Goal: Task Accomplishment & Management: Complete application form

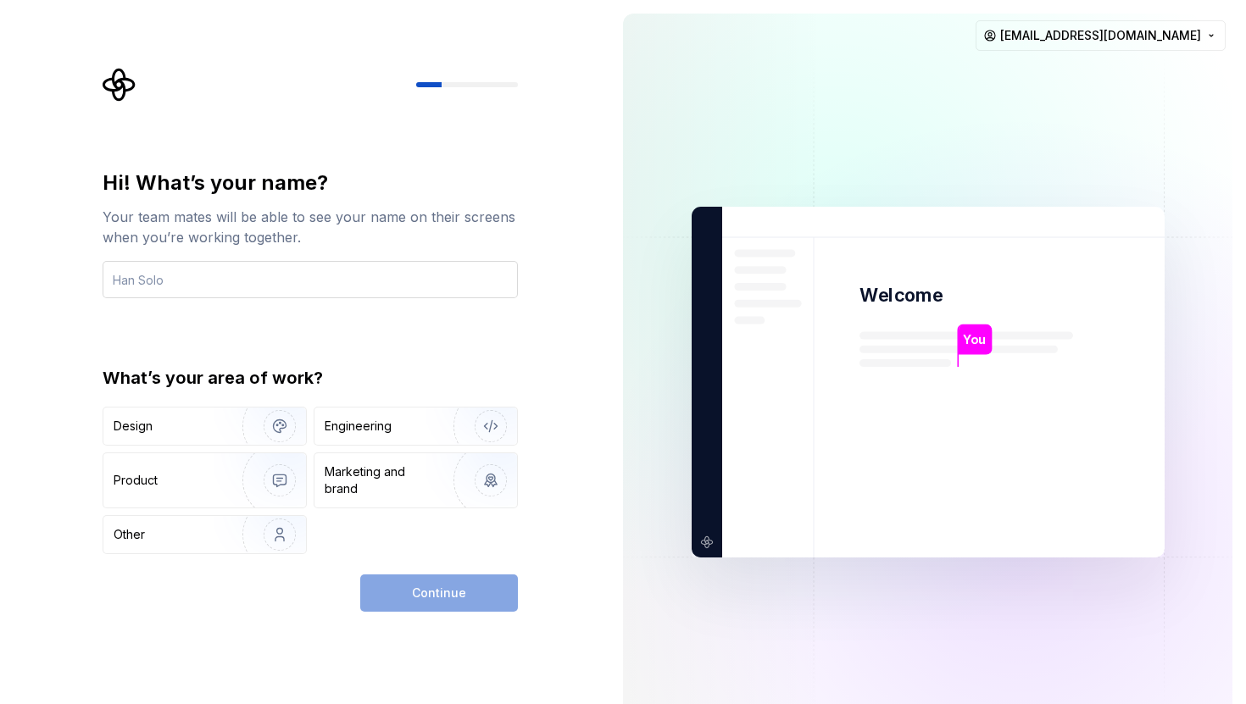
click at [172, 280] on input "text" at bounding box center [310, 279] width 415 height 37
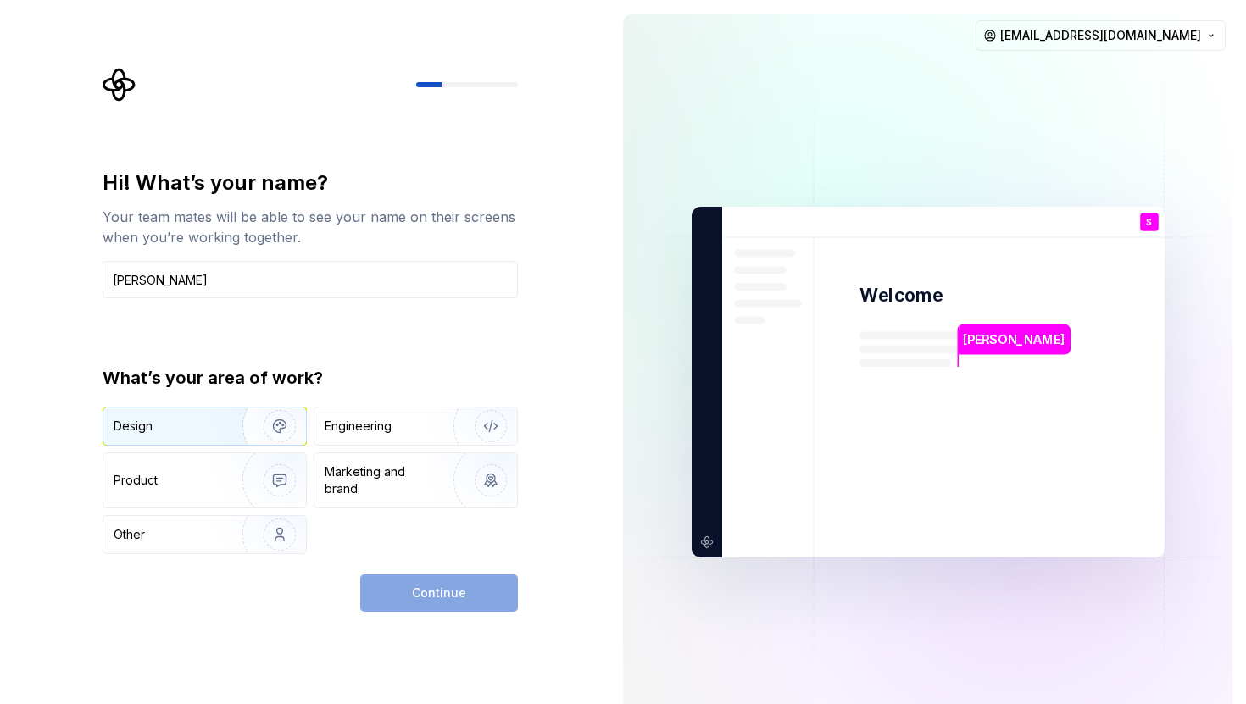
type input "[PERSON_NAME]"
click at [270, 423] on img "button" at bounding box center [268, 426] width 108 height 114
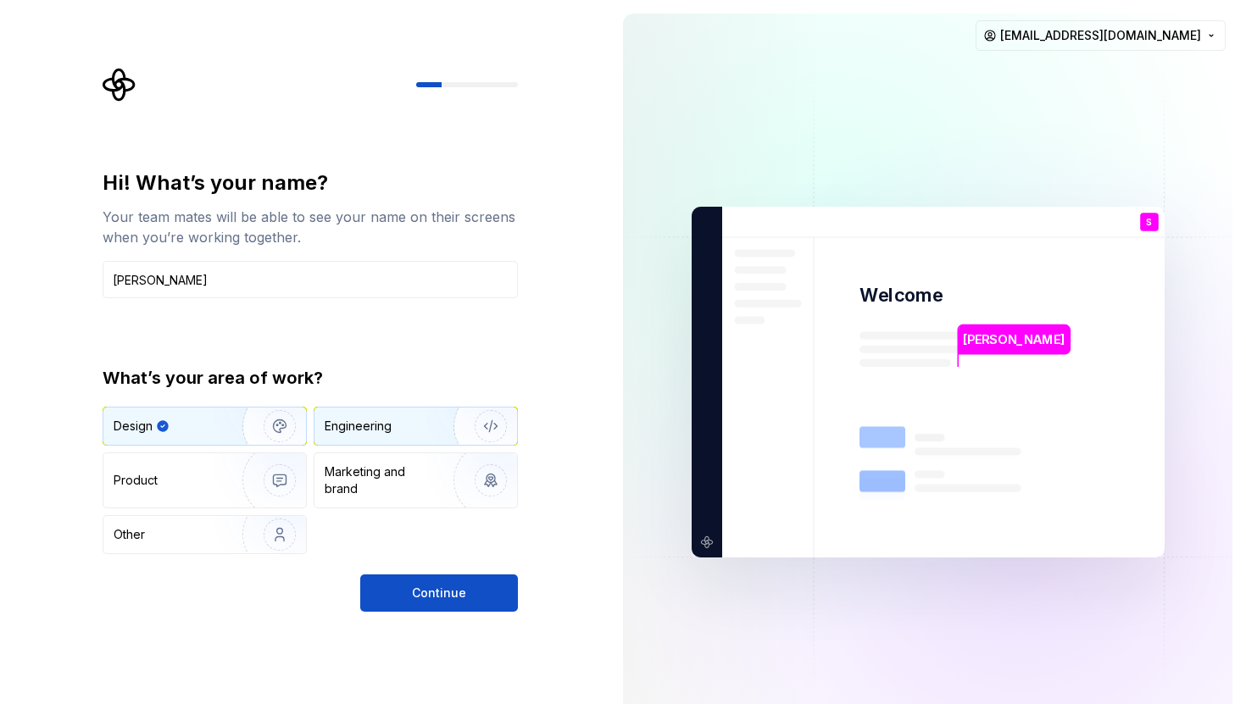
click at [488, 430] on img "button" at bounding box center [479, 426] width 108 height 114
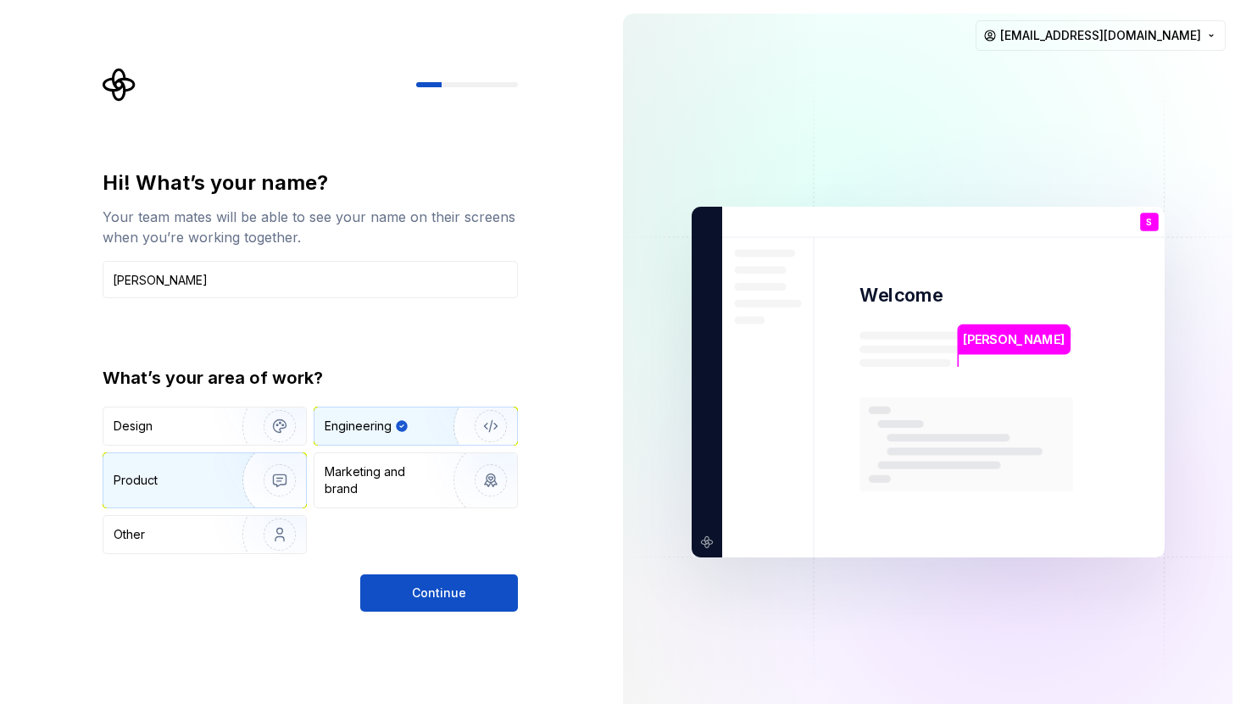
click at [273, 474] on img "button" at bounding box center [268, 481] width 108 height 114
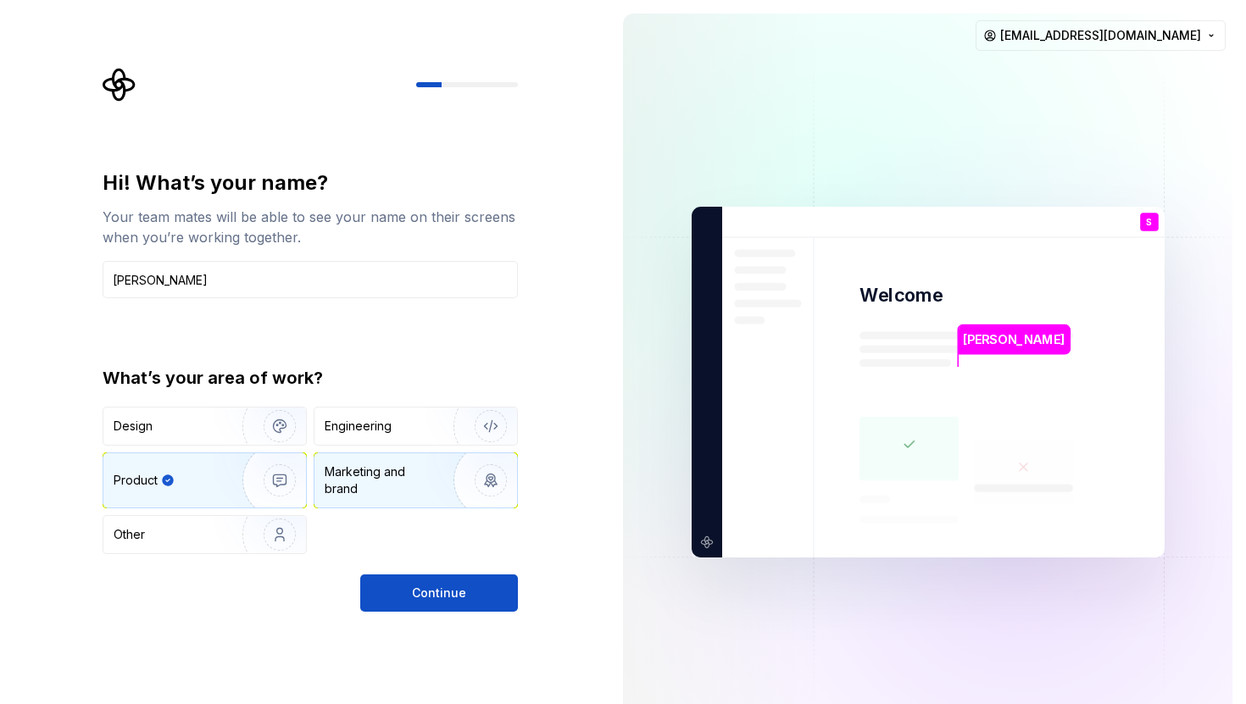
click at [477, 477] on img "button" at bounding box center [479, 481] width 108 height 114
click at [291, 479] on img "button" at bounding box center [268, 481] width 108 height 114
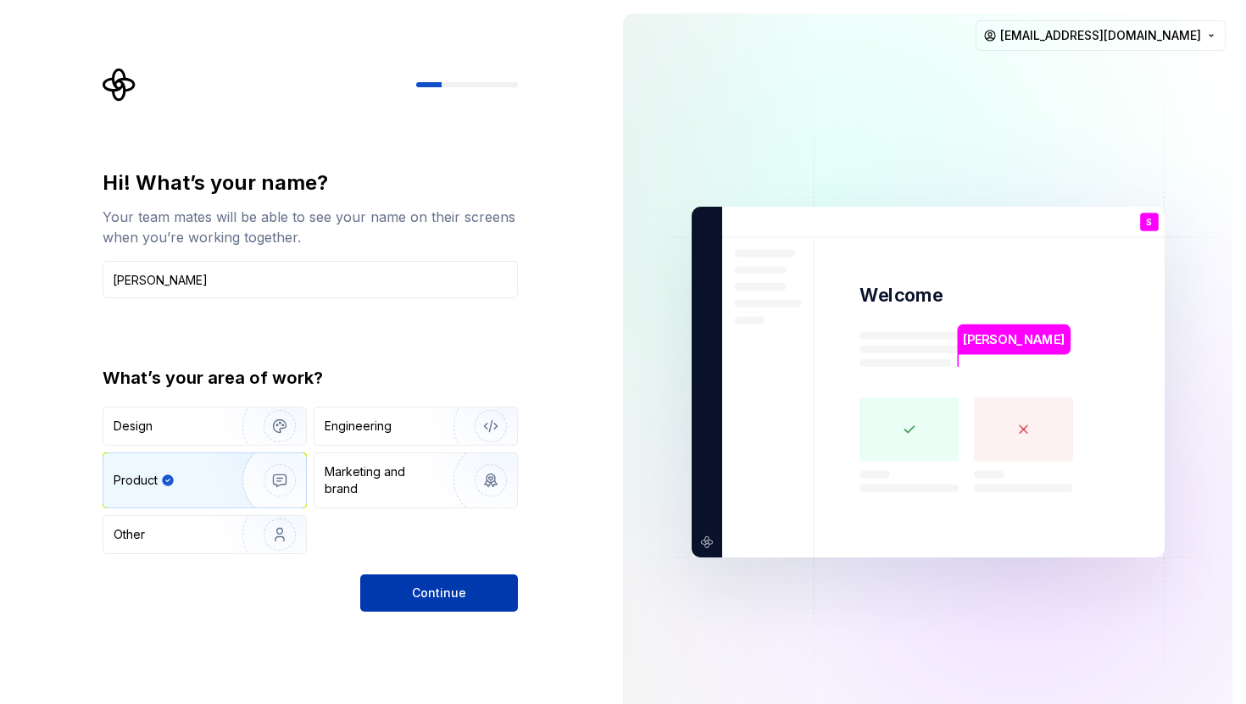
click at [452, 594] on span "Continue" at bounding box center [439, 593] width 54 height 17
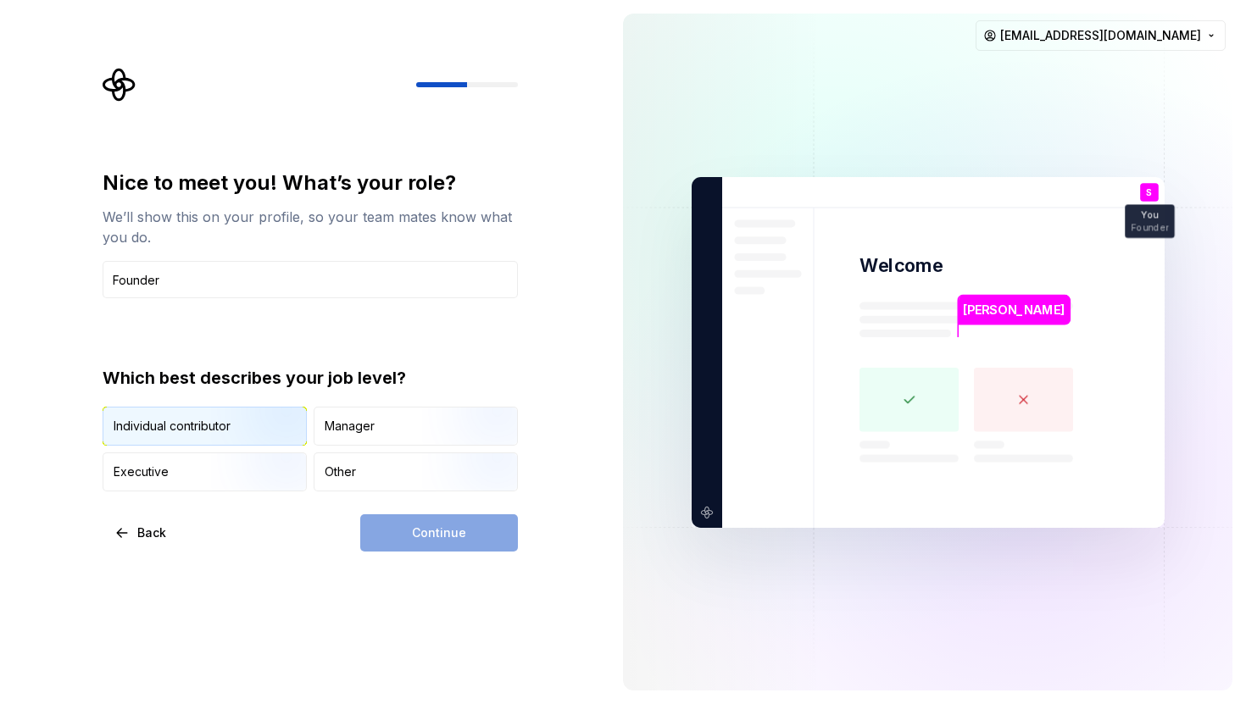
type input "Founder"
click at [204, 427] on div "Individual contributor" at bounding box center [172, 426] width 117 height 17
click at [482, 539] on button "Continue" at bounding box center [439, 532] width 158 height 37
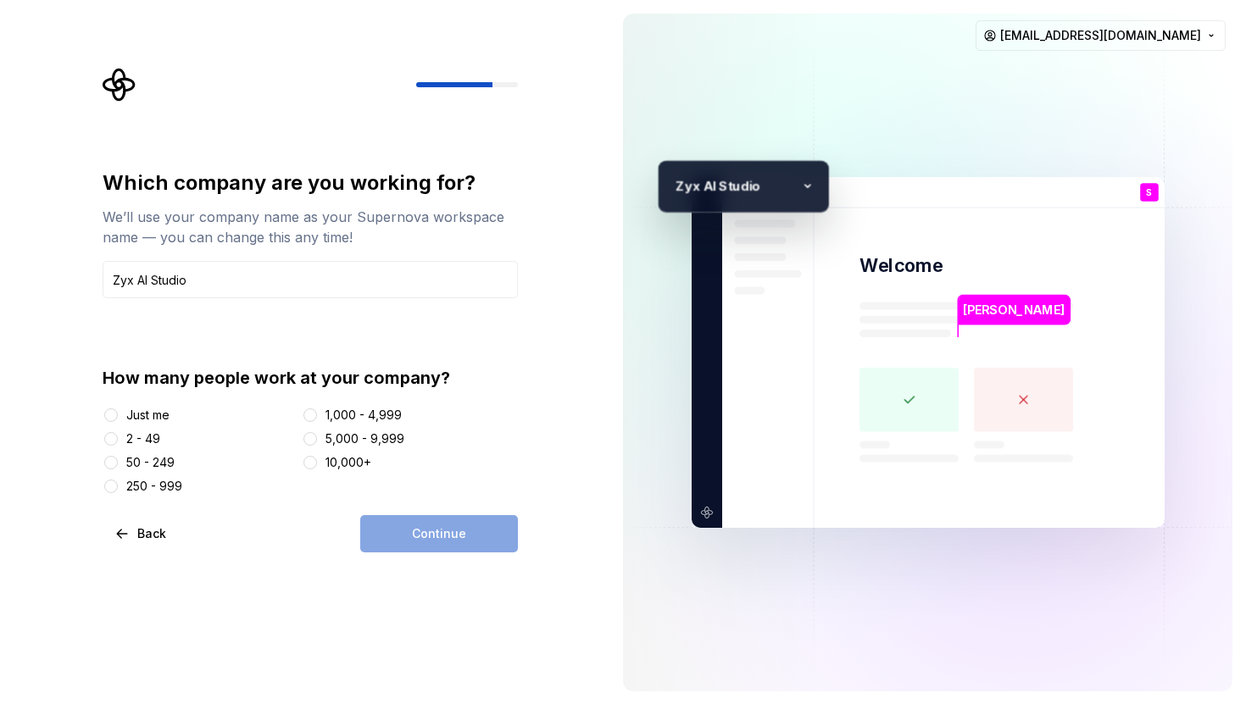
type input "Zyx AI Studio"
click at [106, 412] on button "Just me" at bounding box center [111, 415] width 14 height 14
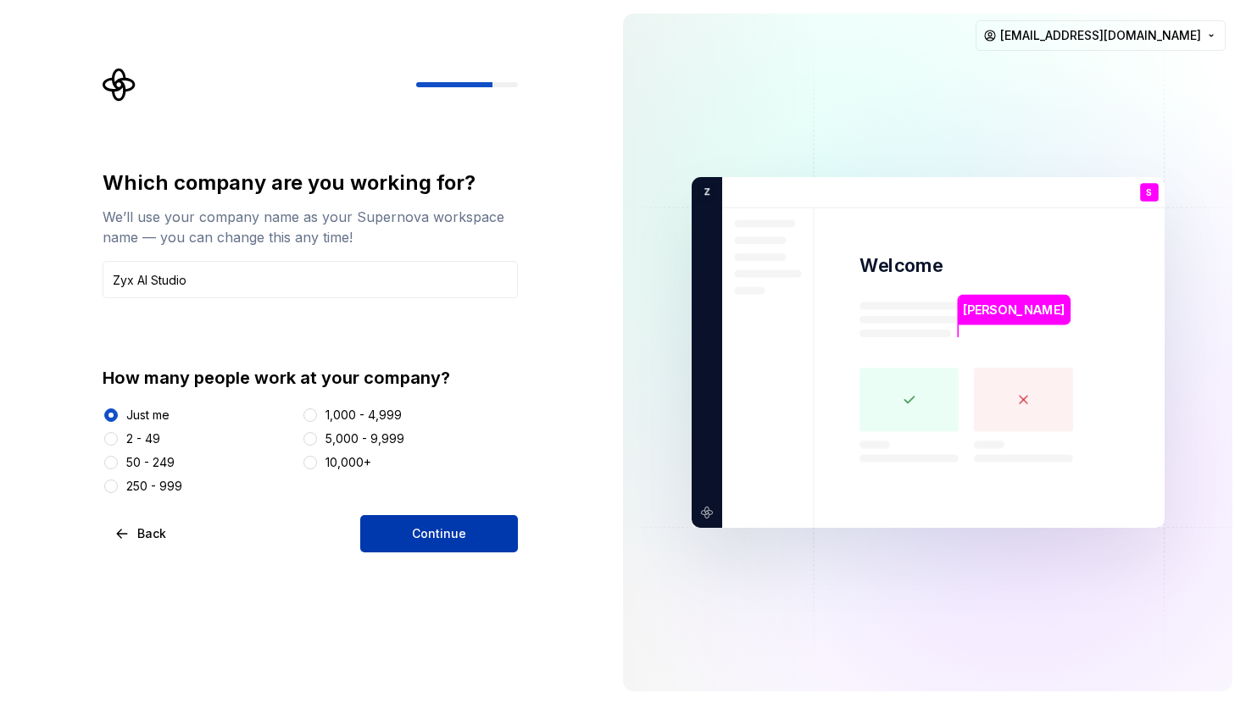
click at [478, 539] on button "Continue" at bounding box center [439, 533] width 158 height 37
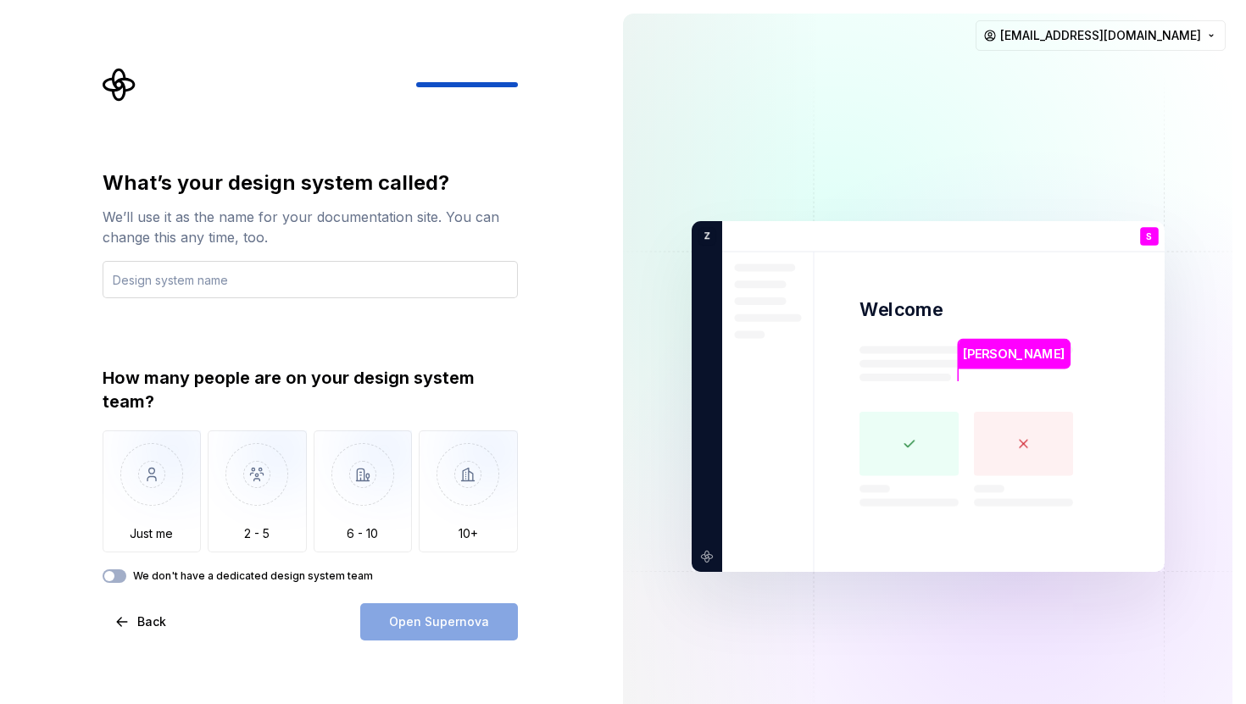
click at [174, 284] on input "text" at bounding box center [310, 279] width 415 height 37
type input "Z"
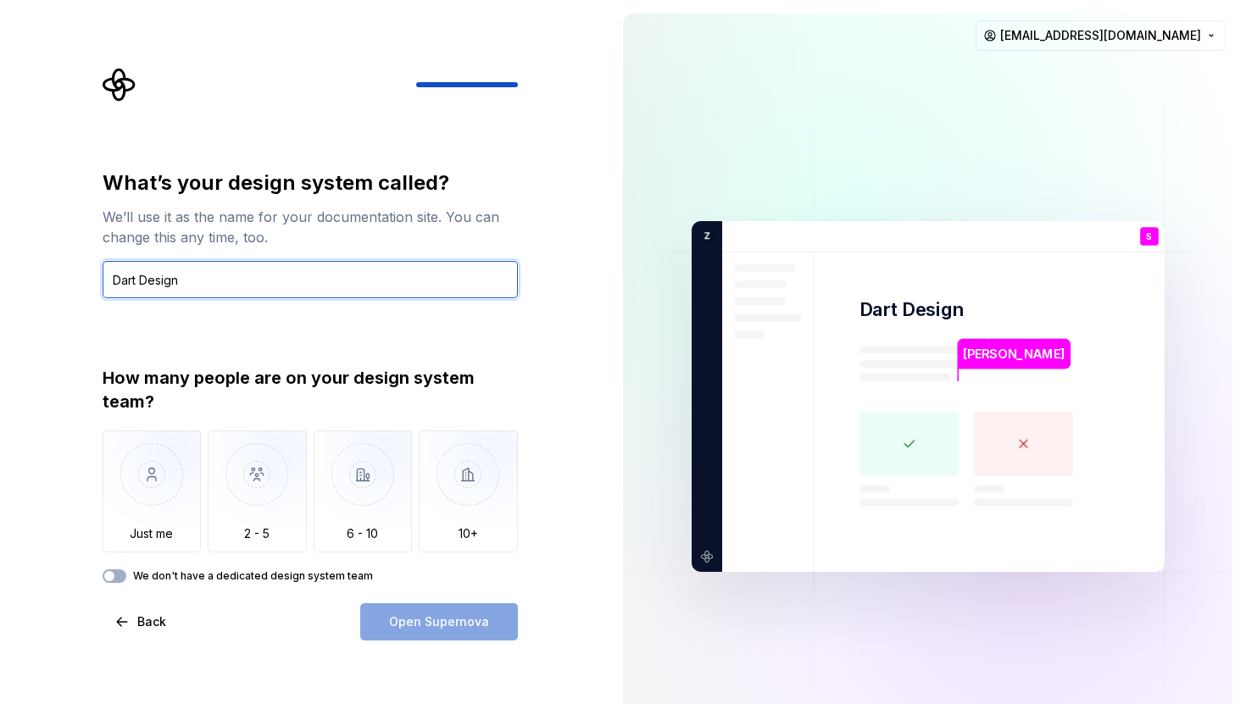
type input "Dart Design"
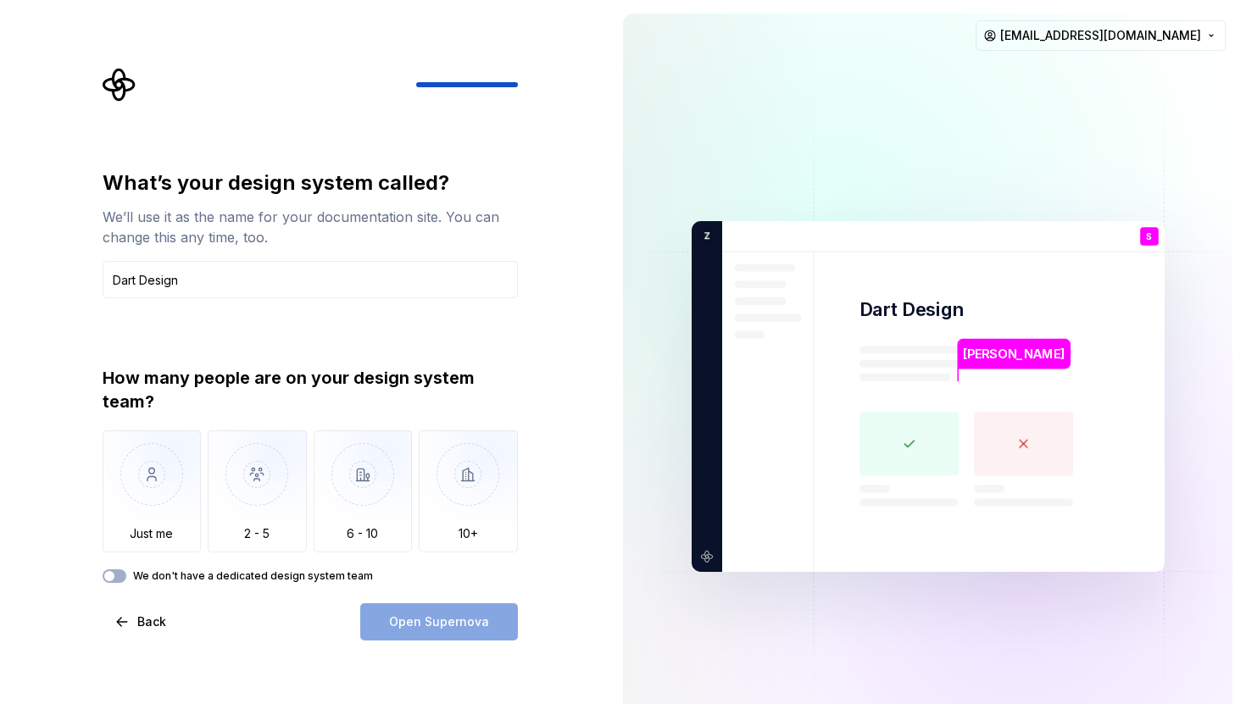
click at [297, 332] on div "What’s your design system called? We’ll use it as the name for your documentati…" at bounding box center [310, 375] width 415 height 413
click at [172, 480] on img "button" at bounding box center [152, 487] width 99 height 114
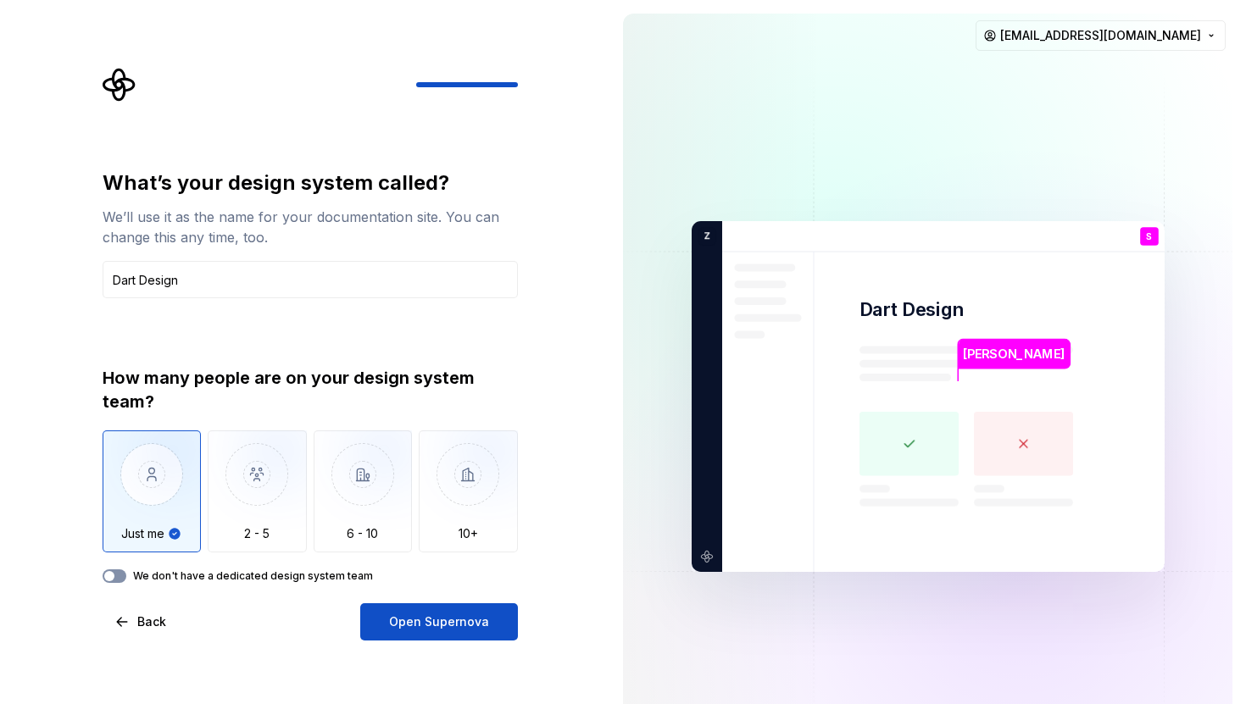
click at [119, 575] on button "We don't have a dedicated design system team" at bounding box center [115, 576] width 24 height 14
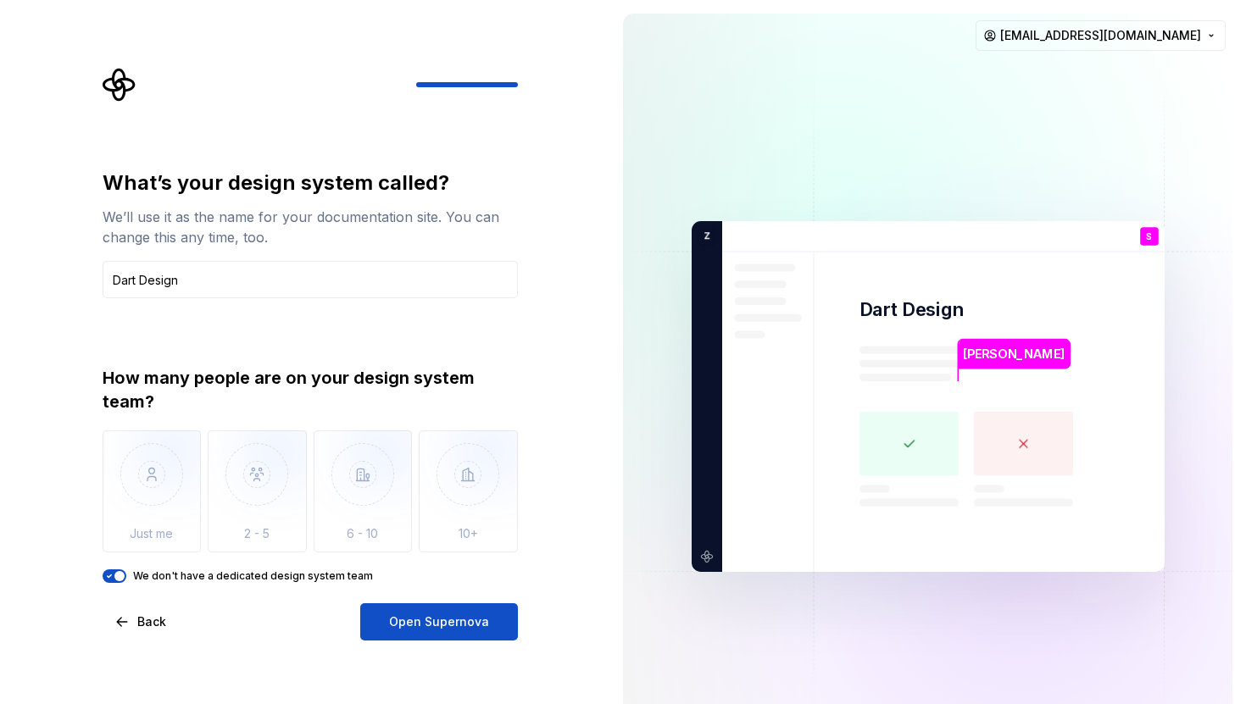
click at [111, 577] on icon "button" at bounding box center [110, 576] width 14 height 10
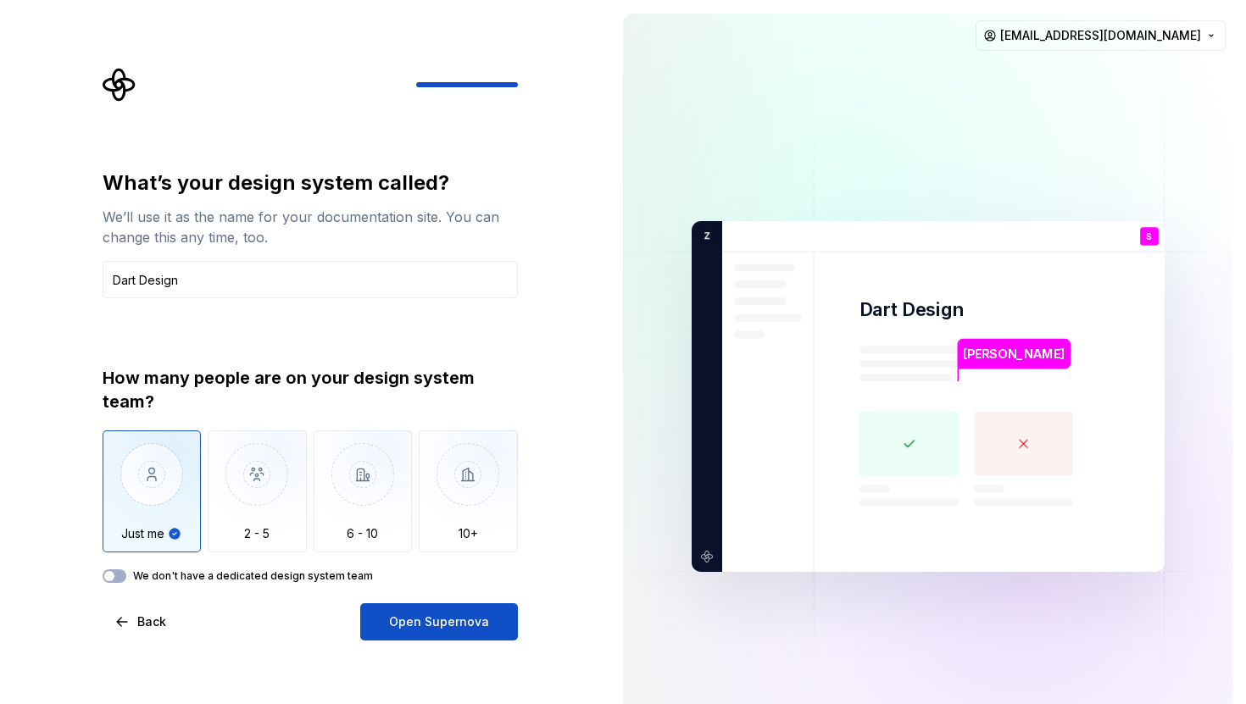
click at [136, 496] on img "button" at bounding box center [152, 487] width 99 height 114
click at [441, 628] on span "Open Supernova" at bounding box center [439, 621] width 100 height 17
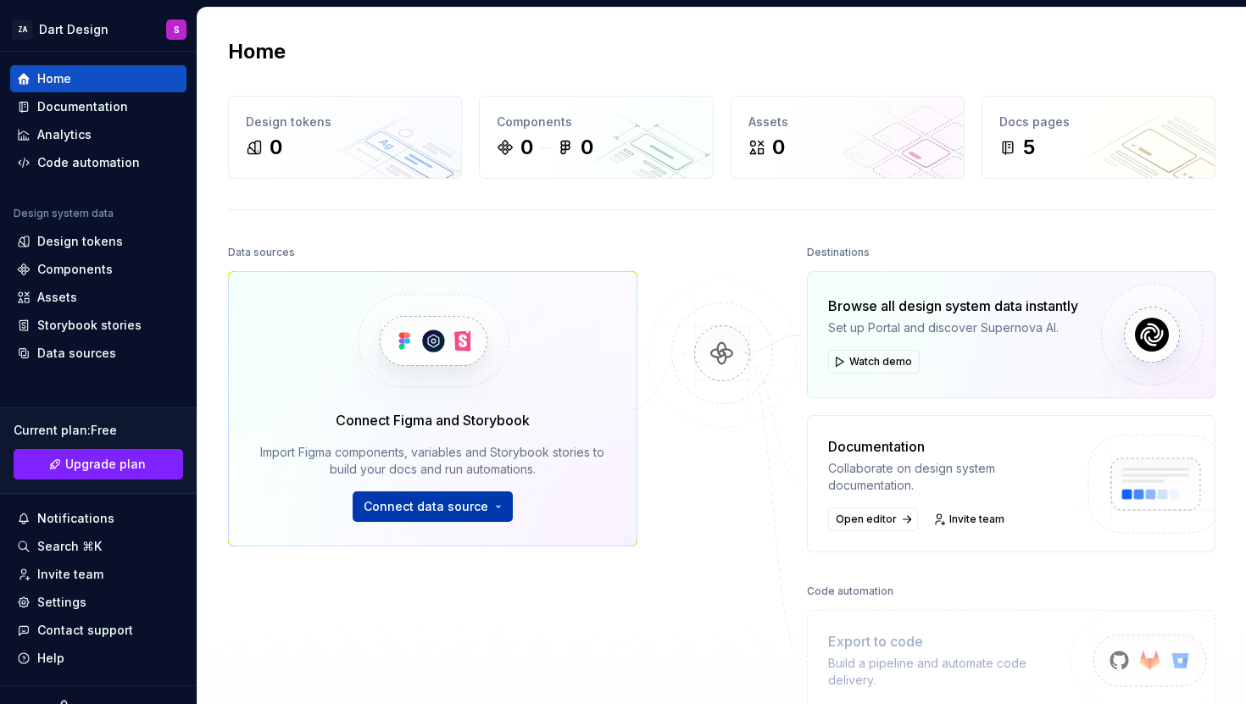
click at [474, 513] on span "Connect data source" at bounding box center [425, 506] width 125 height 17
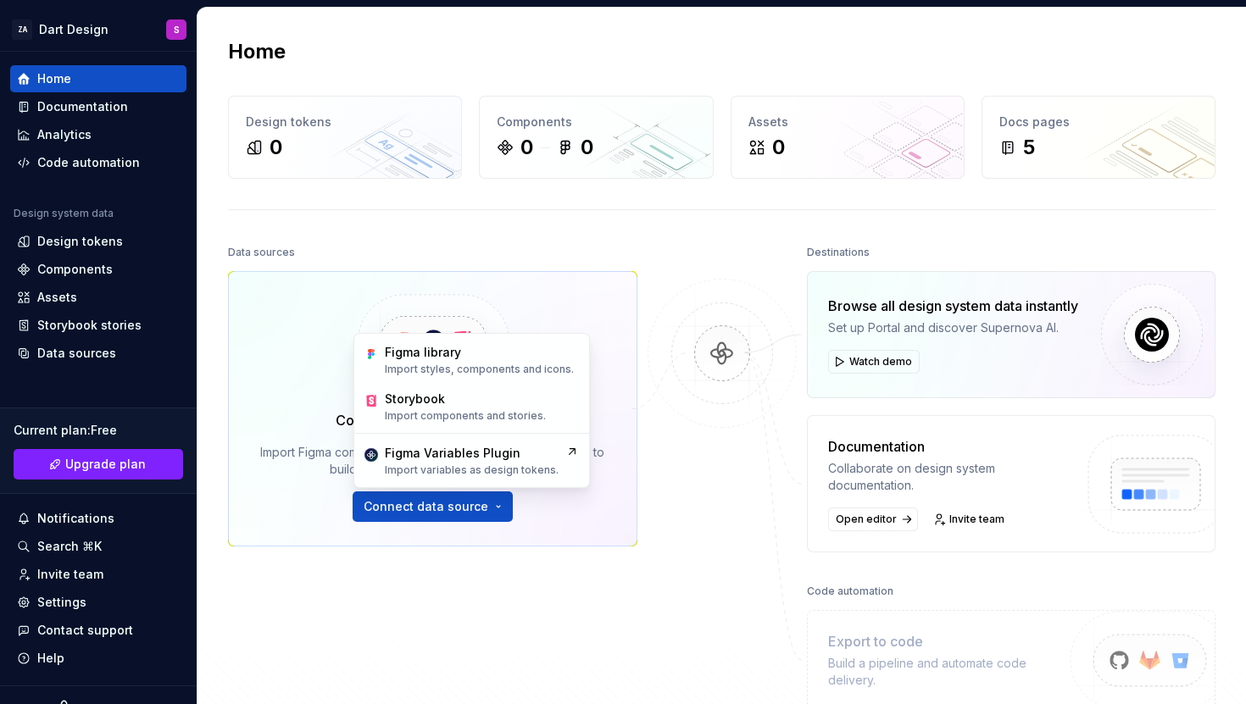
click at [593, 604] on div "Data sources Connect Figma and Storybook Import Figma components, variables and…" at bounding box center [432, 452] width 409 height 423
